Goal: Task Accomplishment & Management: Manage account settings

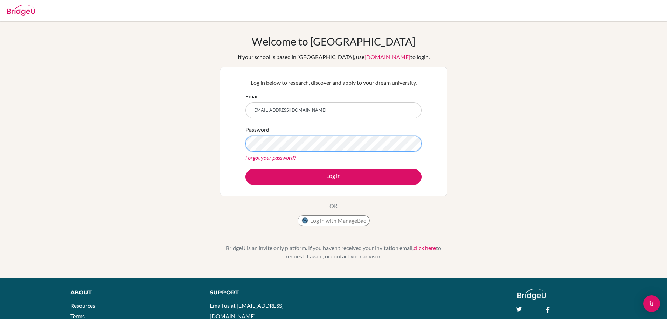
click at [246, 169] on button "Log in" at bounding box center [334, 177] width 176 height 16
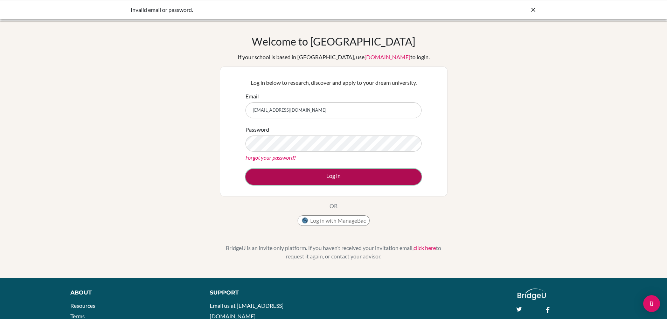
click at [312, 179] on button "Log in" at bounding box center [334, 177] width 176 height 16
click at [316, 177] on button "Log in" at bounding box center [334, 177] width 176 height 16
